Goal: Task Accomplishment & Management: Use online tool/utility

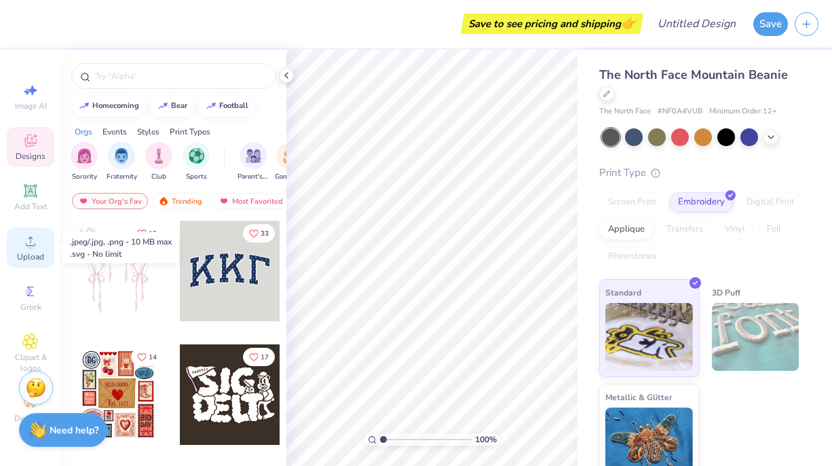
click at [31, 250] on div "Upload" at bounding box center [31, 247] width 48 height 40
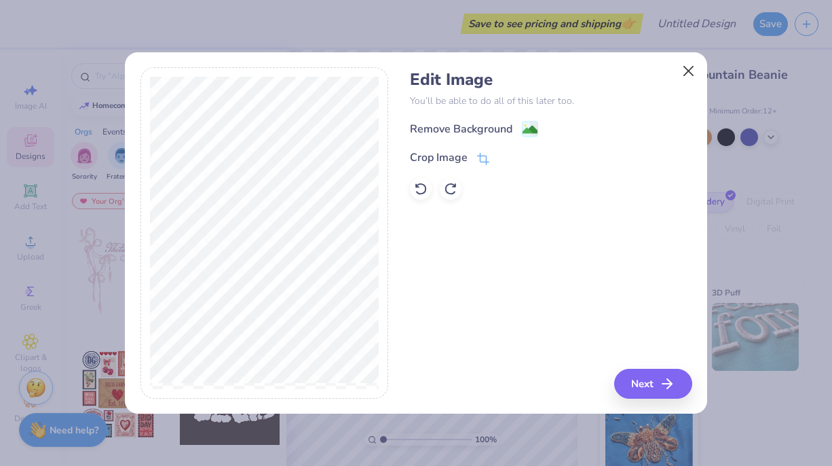
click at [688, 75] on button "Close" at bounding box center [689, 71] width 26 height 26
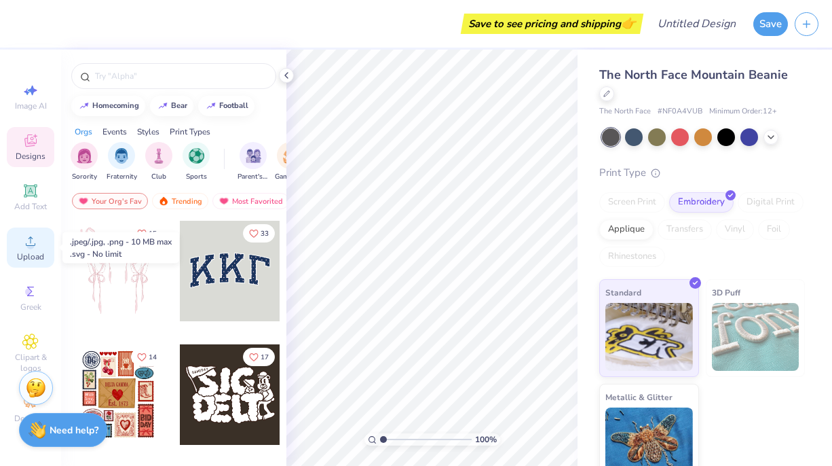
click at [31, 248] on circle at bounding box center [29, 245] width 7 height 7
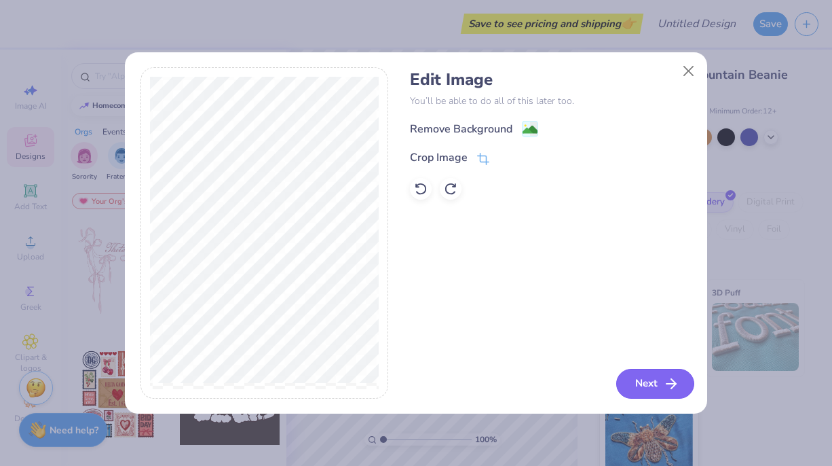
click at [643, 384] on button "Next" at bounding box center [655, 384] width 78 height 30
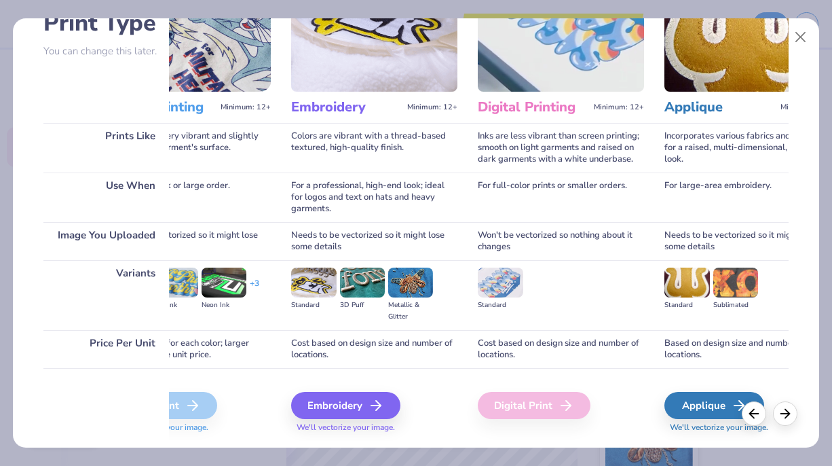
scroll to position [124, 0]
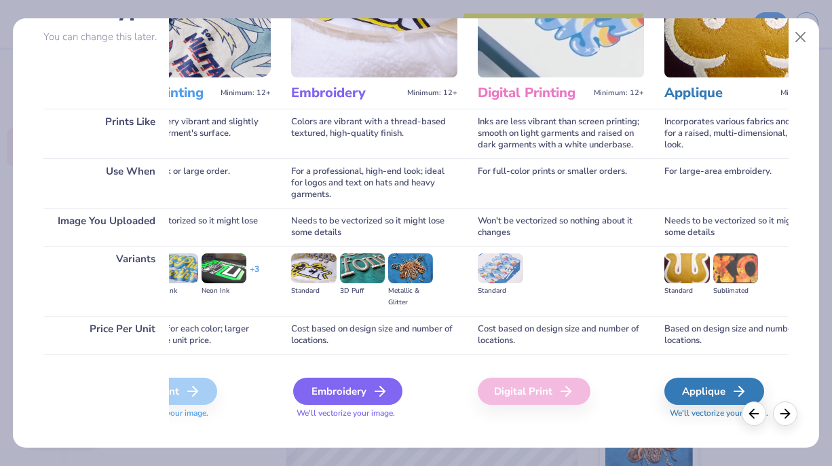
click at [369, 394] on div "Embroidery" at bounding box center [347, 390] width 109 height 27
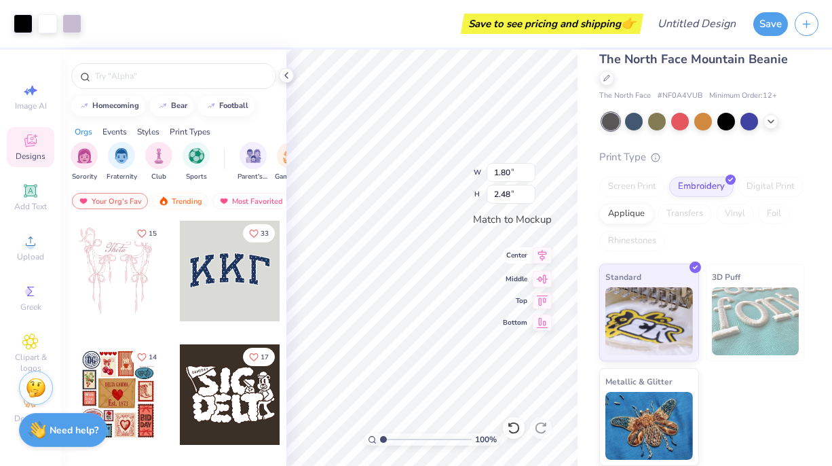
scroll to position [15, 0]
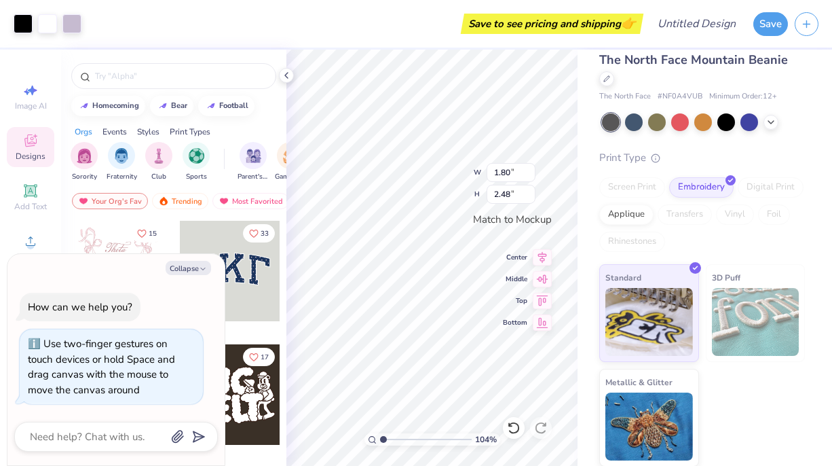
type input "1.41"
type textarea "x"
type input "1.48"
type textarea "x"
drag, startPoint x: 383, startPoint y: 439, endPoint x: 370, endPoint y: 438, distance: 12.9
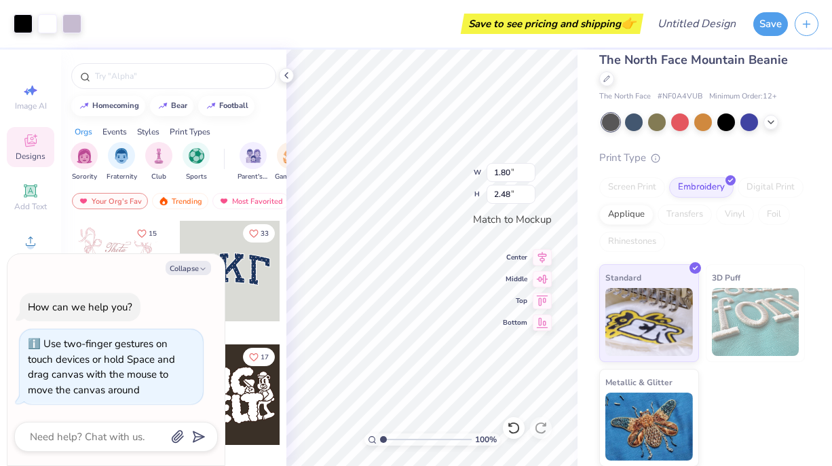
type input "1"
click at [370, 438] on div "100 %" at bounding box center [433, 439] width 136 height 12
type textarea "x"
